Goal: Task Accomplishment & Management: Use online tool/utility

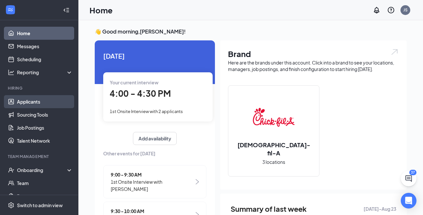
click at [34, 104] on link "Applicants" at bounding box center [45, 101] width 56 height 13
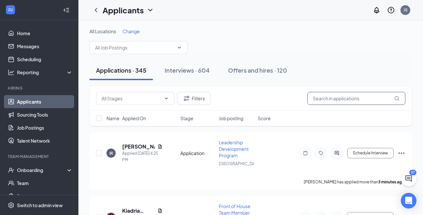
click at [348, 97] on input "text" at bounding box center [356, 98] width 98 height 13
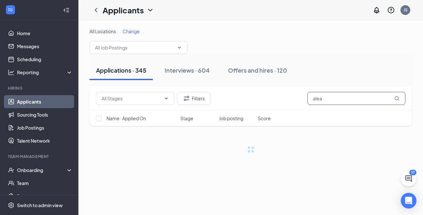
type input "alea"
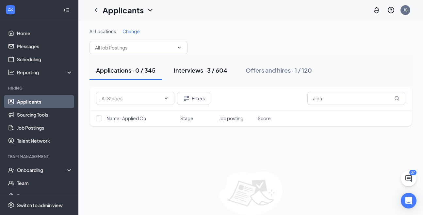
click at [213, 72] on div "Interviews · 3 / 604" at bounding box center [201, 70] width 54 height 8
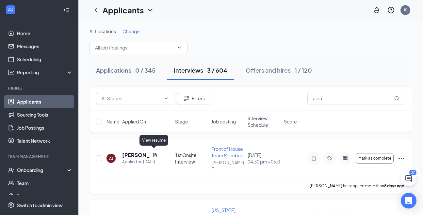
click at [155, 153] on icon "Document" at bounding box center [154, 155] width 5 height 5
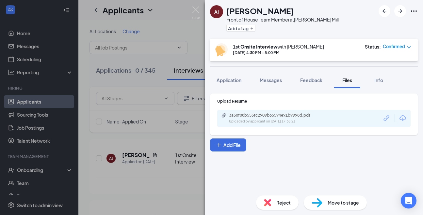
click at [249, 119] on div "3a50f08b555fc2909b65594e91b9998d.pdf Uploaded by applicant on [DATE] 17:38:21" at bounding box center [274, 118] width 106 height 11
click at [192, 9] on img at bounding box center [196, 13] width 8 height 13
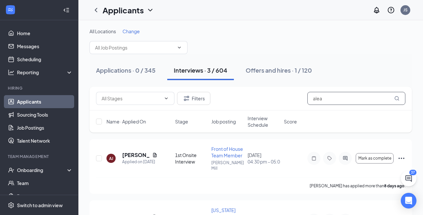
drag, startPoint x: 326, startPoint y: 97, endPoint x: 312, endPoint y: 97, distance: 13.7
click at [312, 97] on input "alea" at bounding box center [356, 98] width 98 height 13
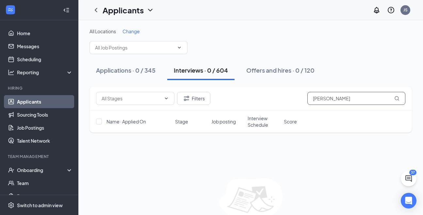
click at [322, 100] on input "[PERSON_NAME]" at bounding box center [356, 98] width 98 height 13
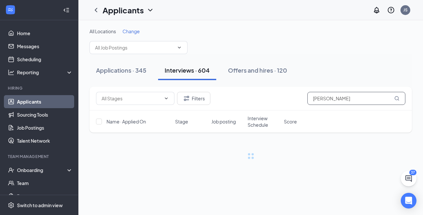
click at [340, 99] on input "[PERSON_NAME]" at bounding box center [356, 98] width 98 height 13
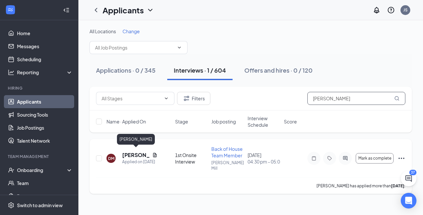
type input "[PERSON_NAME]"
click at [135, 152] on h5 "[PERSON_NAME]" at bounding box center [135, 155] width 27 height 7
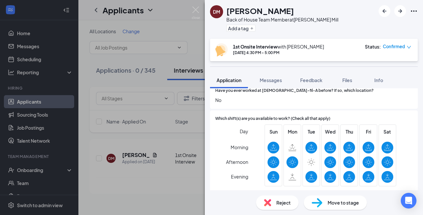
scroll to position [640, 0]
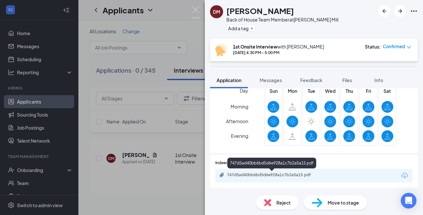
click at [248, 174] on div "747d5ad40bb6bd5d6e928a1c7b2a5a15.pdf" at bounding box center [272, 175] width 91 height 5
